Goal: Find specific page/section: Find specific page/section

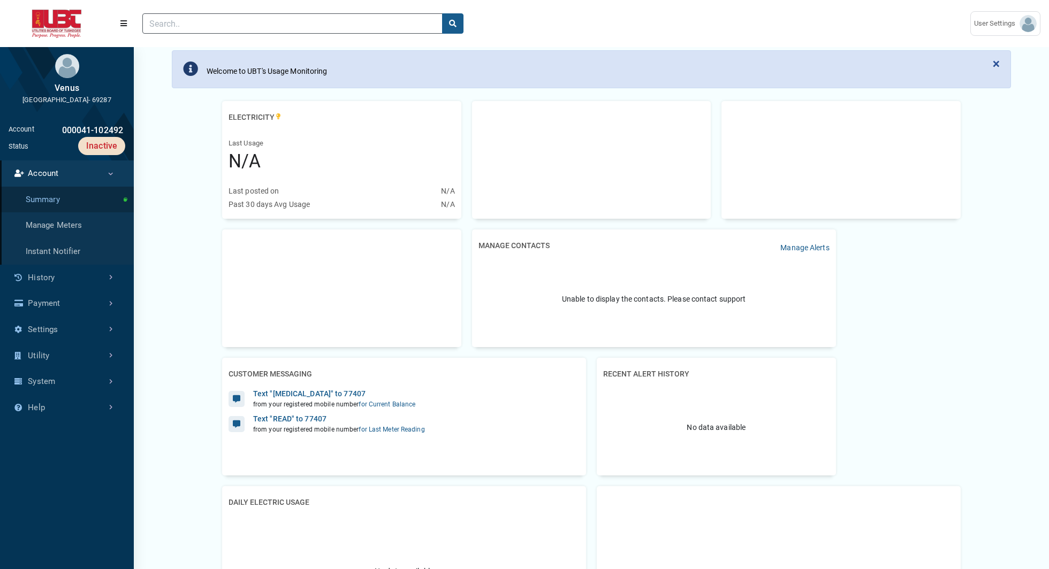
scroll to position [3, 1]
click at [54, 395] on link "System" at bounding box center [67, 382] width 134 height 26
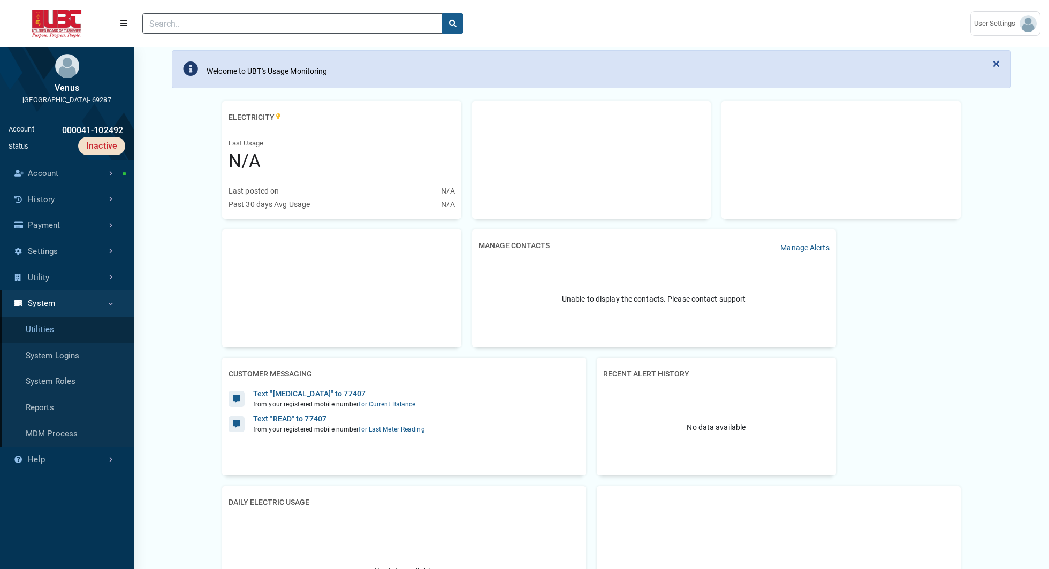
click at [51, 340] on link "Utilities" at bounding box center [67, 330] width 134 height 26
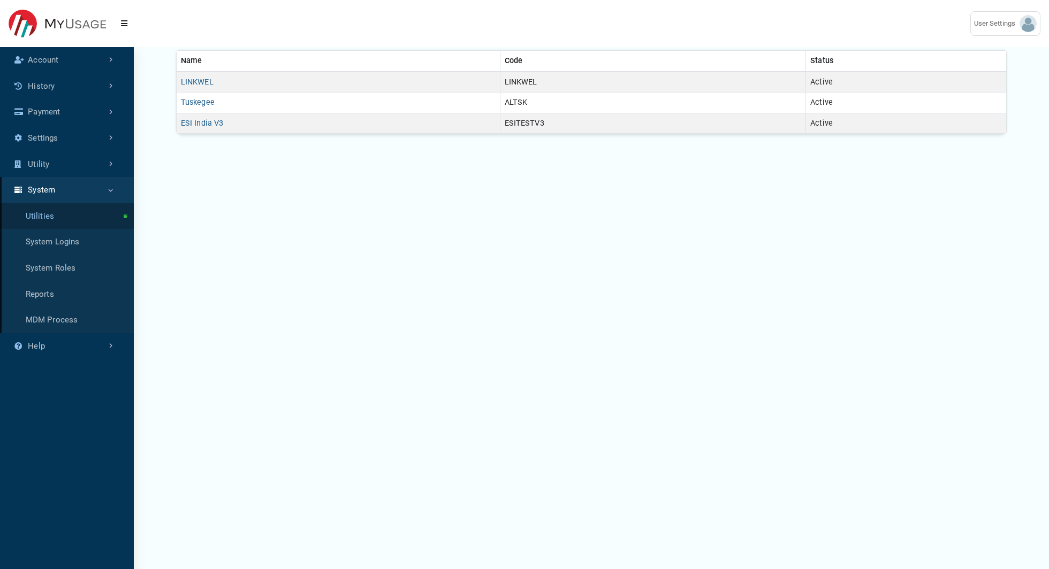
scroll to position [4, 1]
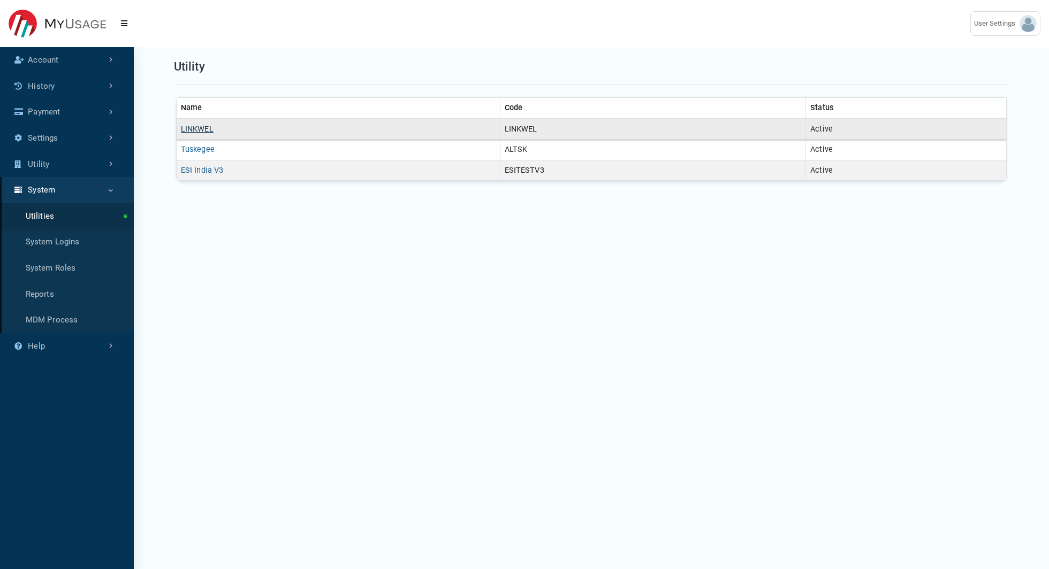
click at [198, 131] on link "LINKWEL" at bounding box center [197, 129] width 33 height 9
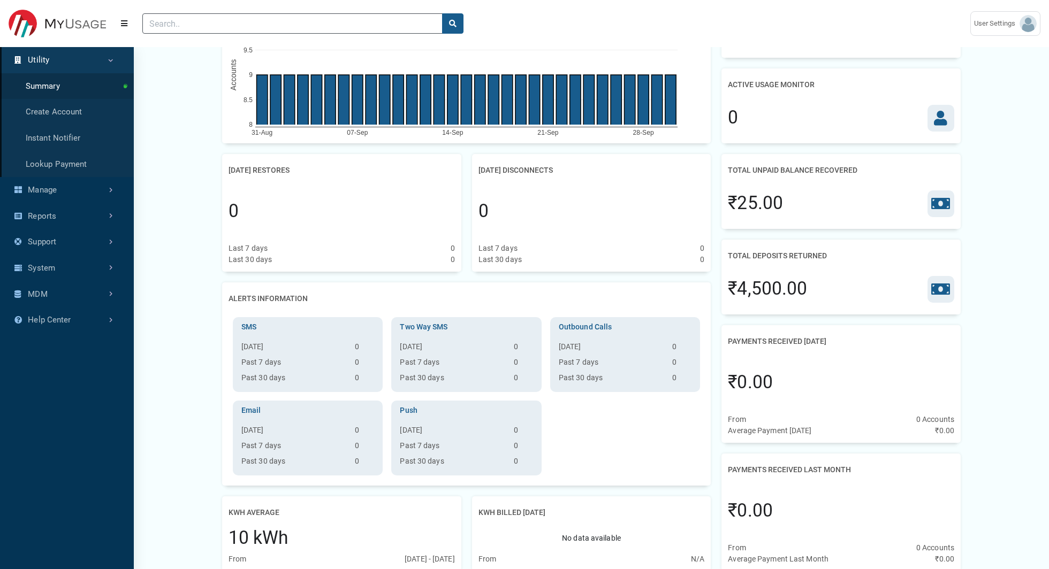
scroll to position [123, 0]
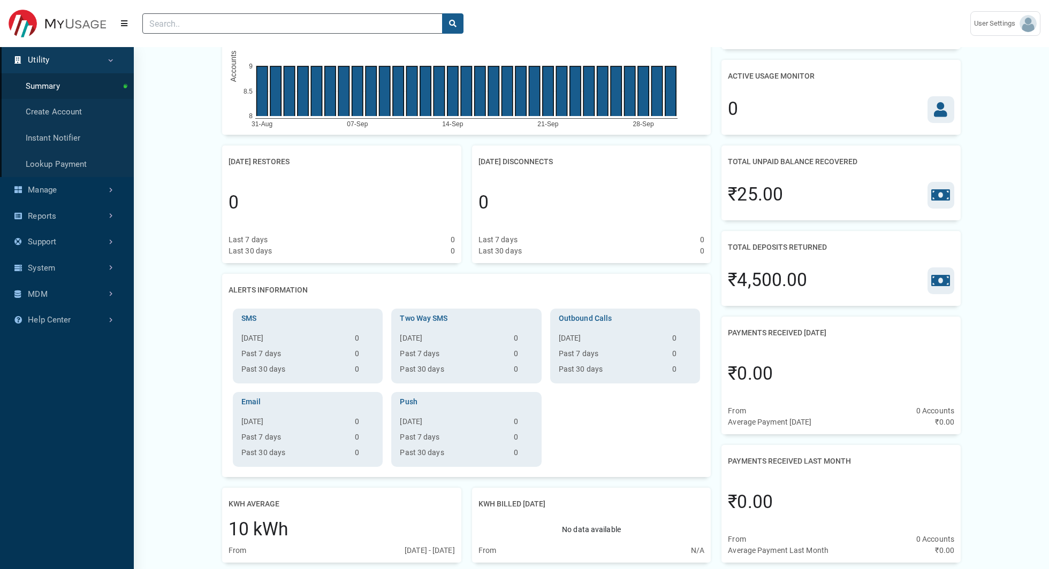
click at [944, 276] on icon at bounding box center [940, 280] width 19 height 15
click at [805, 284] on div "₹4,500.00" at bounding box center [767, 280] width 79 height 27
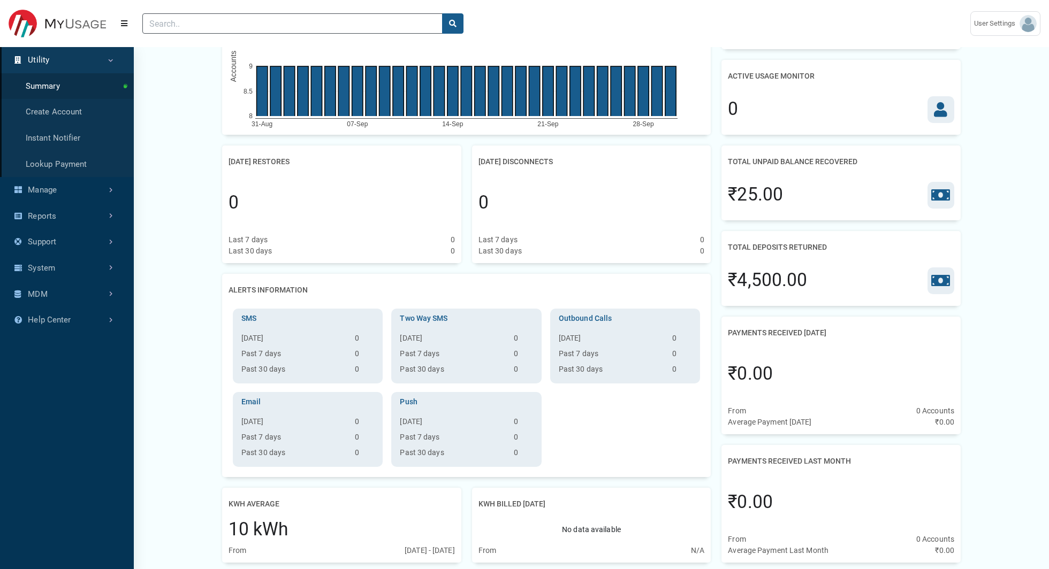
click at [764, 283] on div "₹4,500.00" at bounding box center [767, 280] width 79 height 27
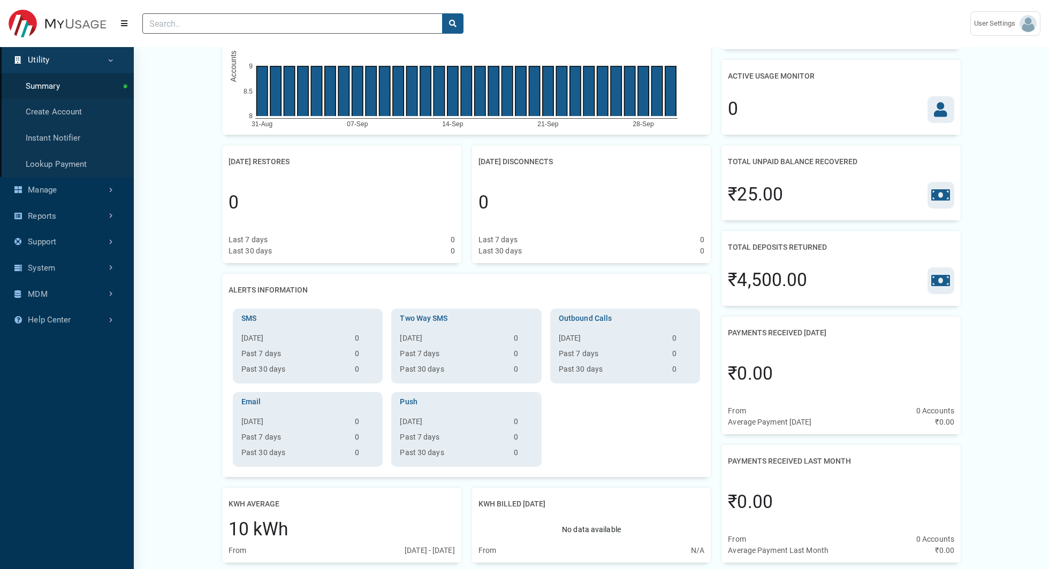
click at [764, 283] on div "₹4,500.00" at bounding box center [767, 280] width 79 height 27
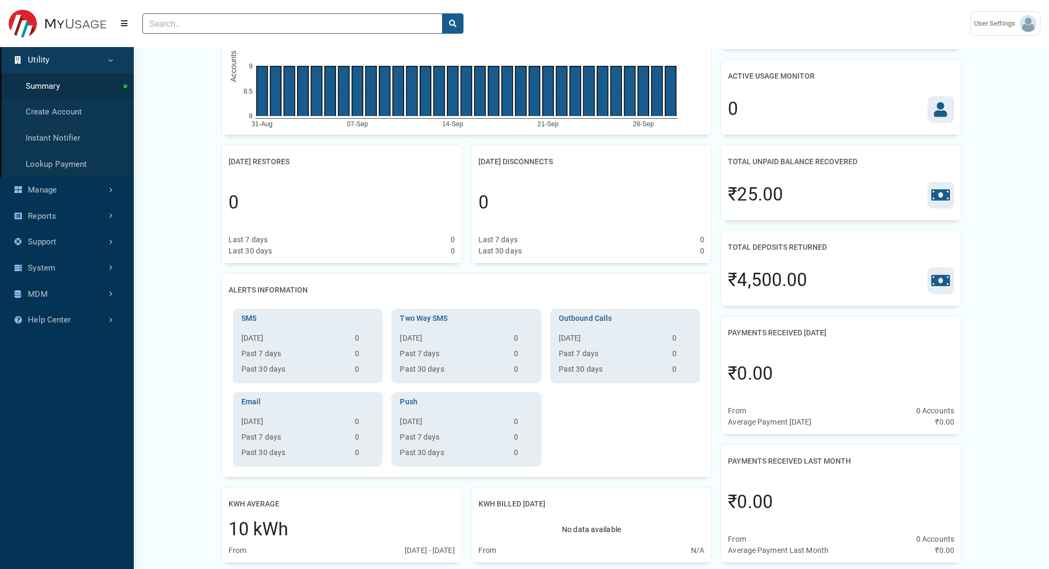
click at [764, 283] on div "₹4,500.00" at bounding box center [767, 280] width 79 height 27
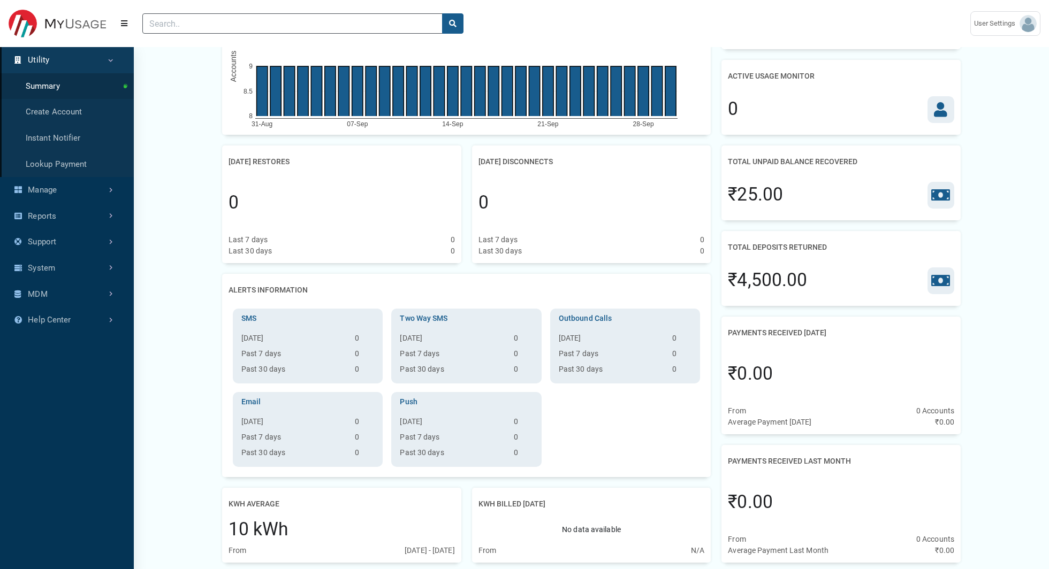
click at [764, 283] on div "₹4,500.00" at bounding box center [767, 280] width 79 height 27
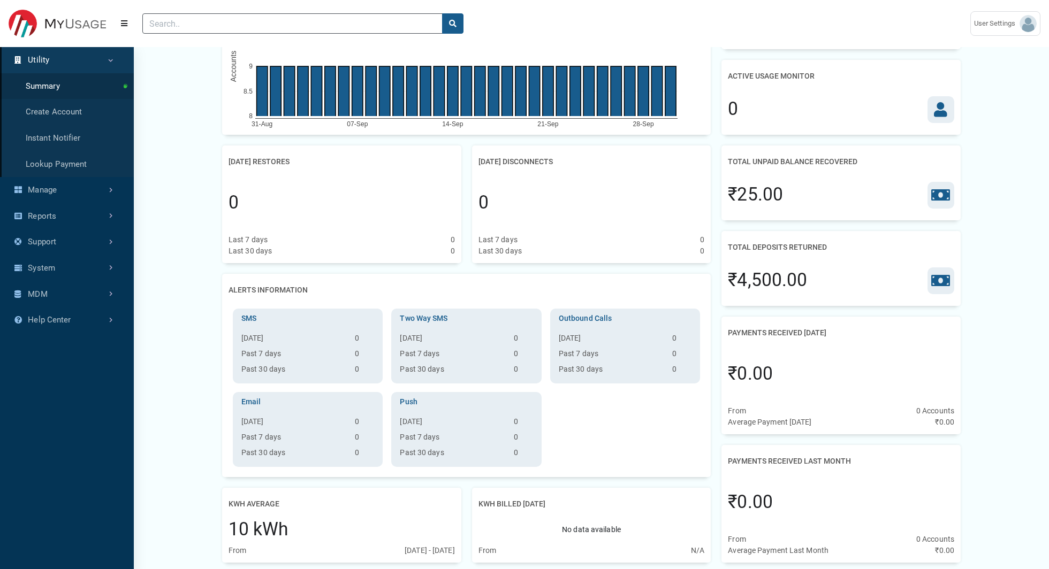
click at [764, 283] on div "₹4,500.00" at bounding box center [767, 280] width 79 height 27
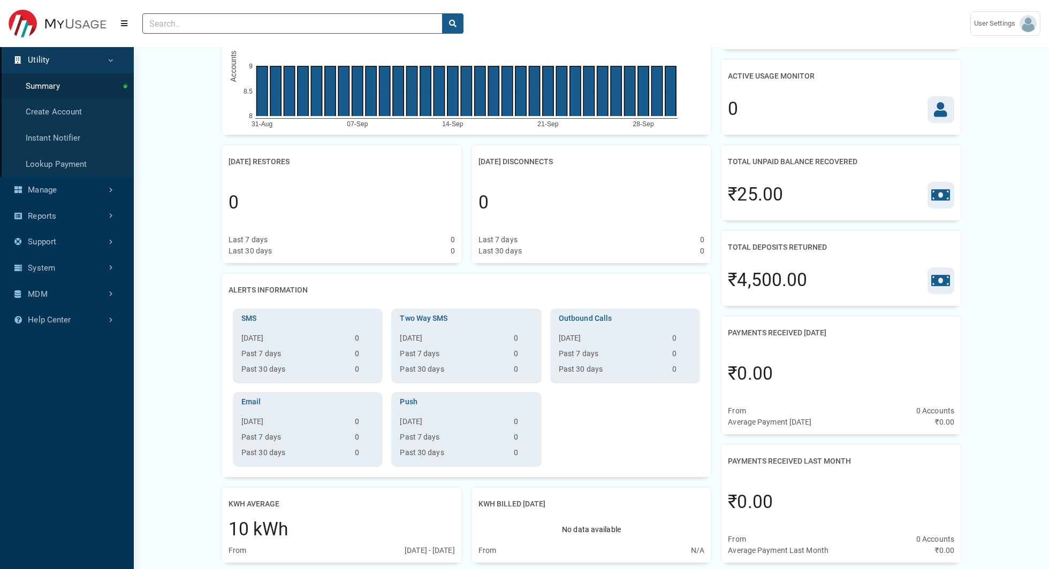
click at [764, 283] on div "₹4,500.00" at bounding box center [767, 280] width 79 height 27
click at [741, 283] on div "₹4,500.00" at bounding box center [767, 280] width 79 height 27
drag, startPoint x: 768, startPoint y: 284, endPoint x: 727, endPoint y: 281, distance: 40.7
click at [727, 281] on div "Total Deposits Returned ₹4,500.00" at bounding box center [840, 268] width 239 height 75
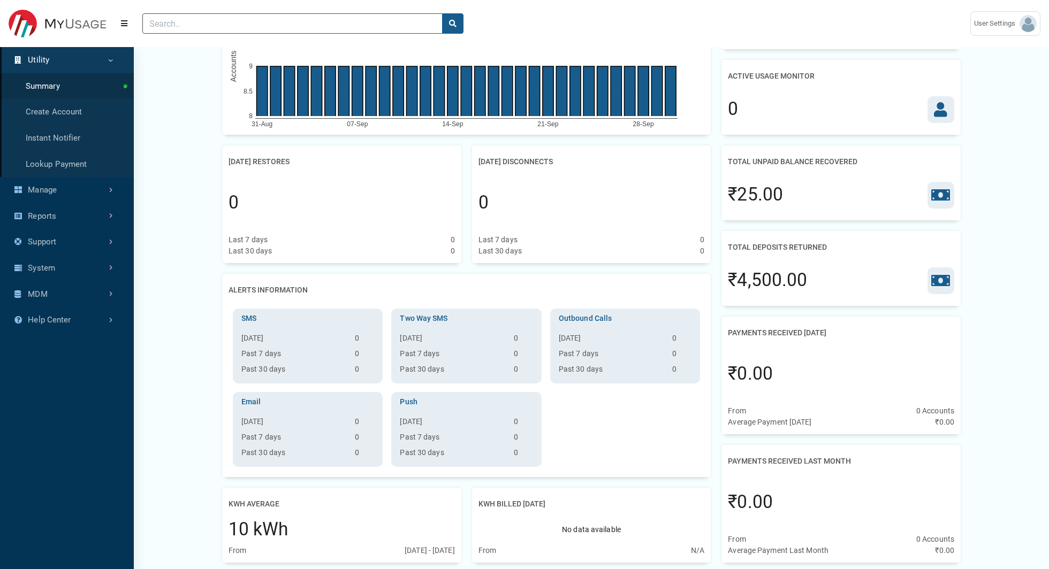
click at [804, 281] on div "₹4,500.00" at bounding box center [767, 280] width 79 height 27
click at [766, 280] on div "₹4,500.00" at bounding box center [767, 280] width 79 height 27
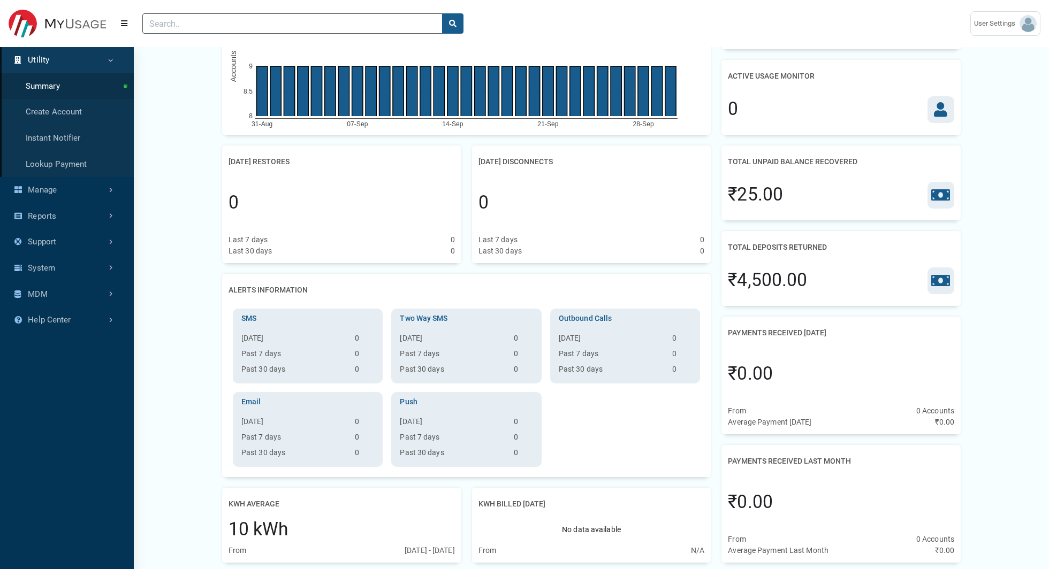
click at [766, 280] on div "₹4,500.00" at bounding box center [767, 280] width 79 height 27
click at [782, 280] on div "₹4,500.00" at bounding box center [767, 280] width 79 height 27
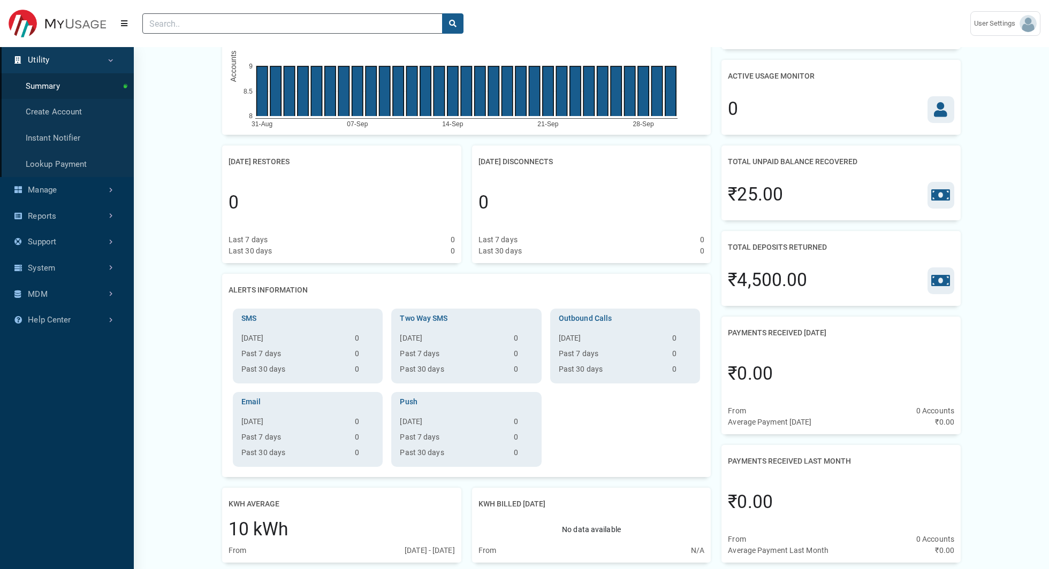
click at [782, 280] on div "₹4,500.00" at bounding box center [767, 280] width 79 height 27
click at [778, 282] on div "₹4,500.00" at bounding box center [767, 280] width 79 height 27
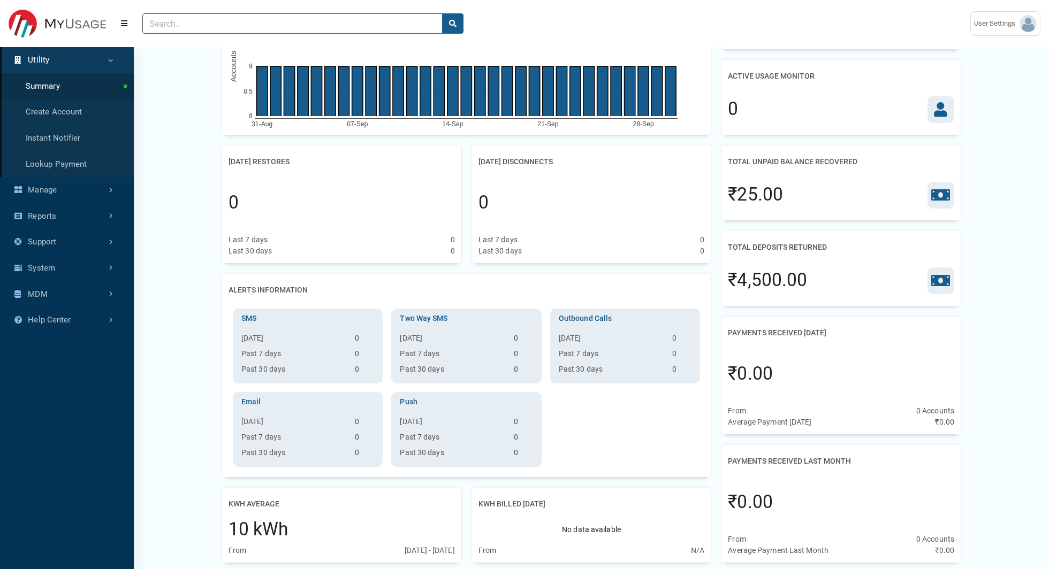
click at [778, 282] on div "₹4,500.00" at bounding box center [767, 280] width 79 height 27
click at [758, 285] on div "₹4,500.00" at bounding box center [767, 280] width 79 height 27
